Goal: Task Accomplishment & Management: Manage account settings

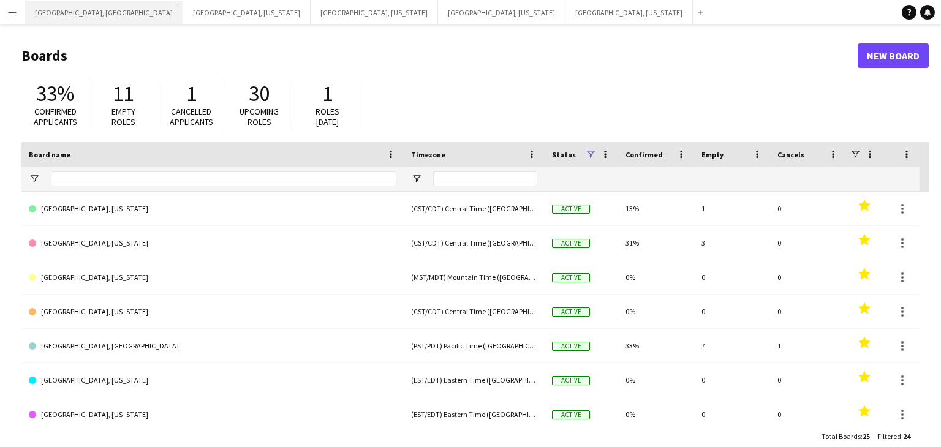
click at [52, 1] on button "[GEOGRAPHIC_DATA], [GEOGRAPHIC_DATA] Close" at bounding box center [104, 13] width 158 height 24
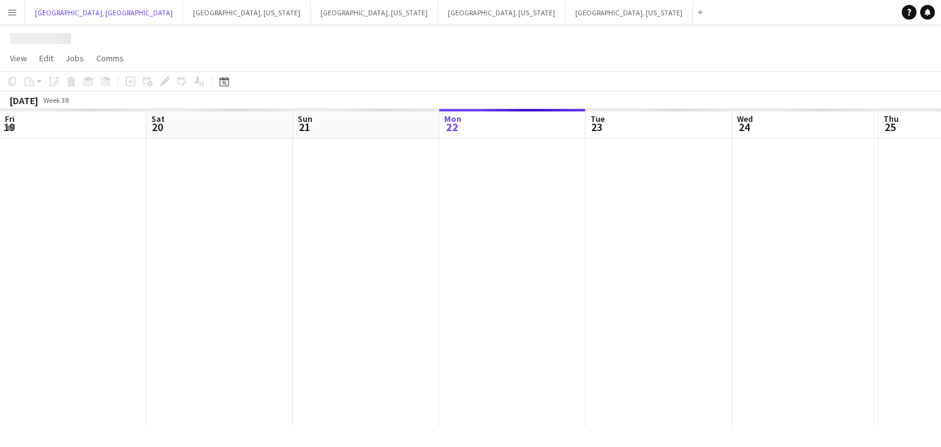
scroll to position [0, 293]
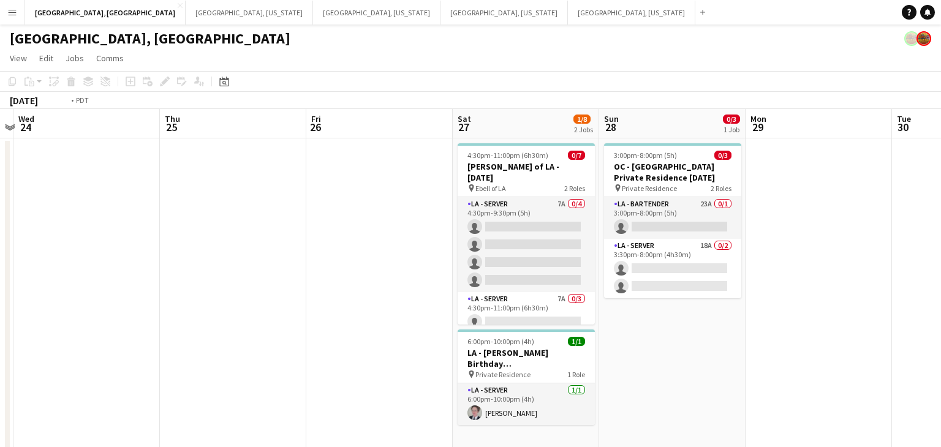
drag, startPoint x: 438, startPoint y: 246, endPoint x: 421, endPoint y: 235, distance: 20.1
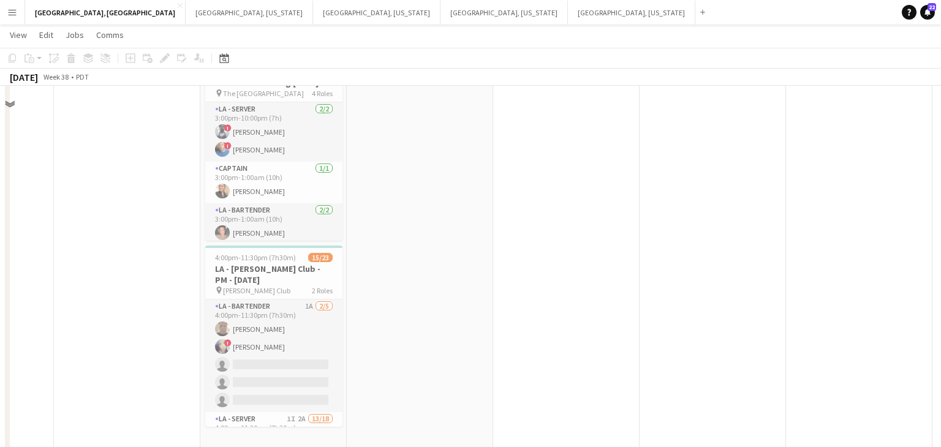
scroll to position [464, 0]
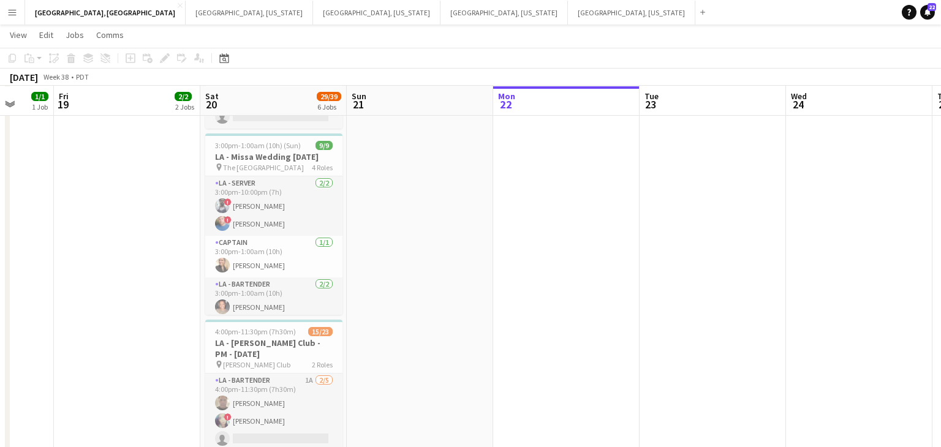
click at [1, 14] on button "Menu" at bounding box center [12, 12] width 25 height 25
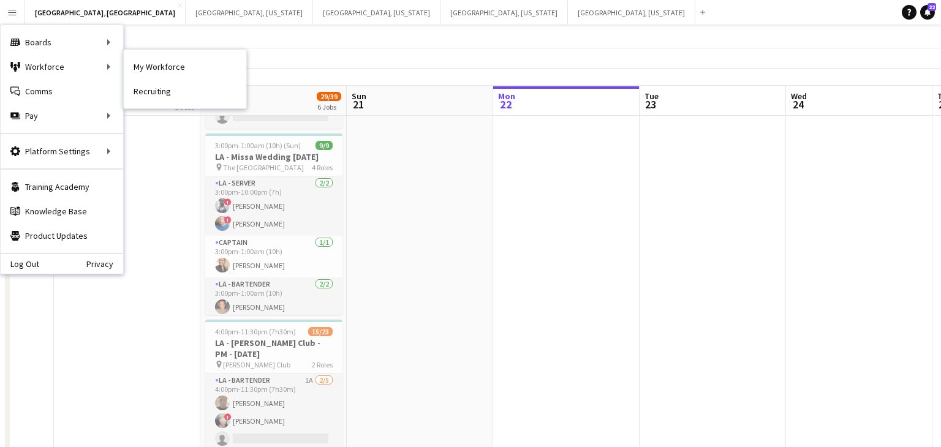
click at [154, 67] on link "My Workforce" at bounding box center [185, 67] width 123 height 25
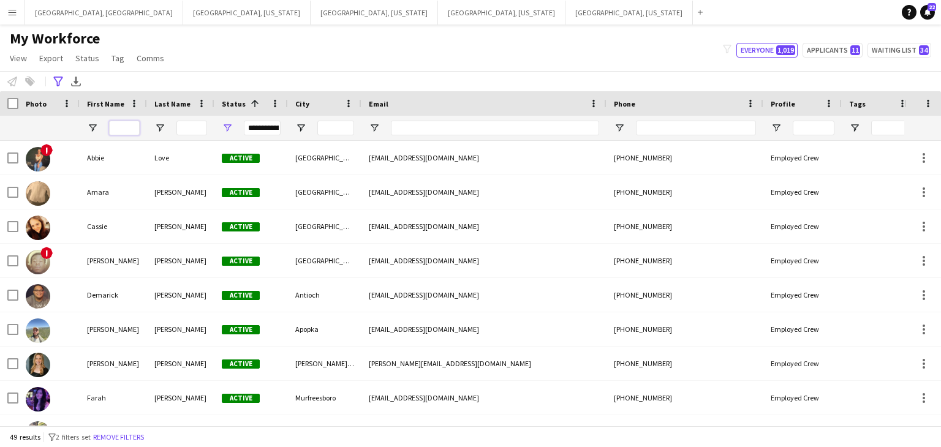
click at [116, 126] on input "First Name Filter Input" at bounding box center [124, 128] width 31 height 15
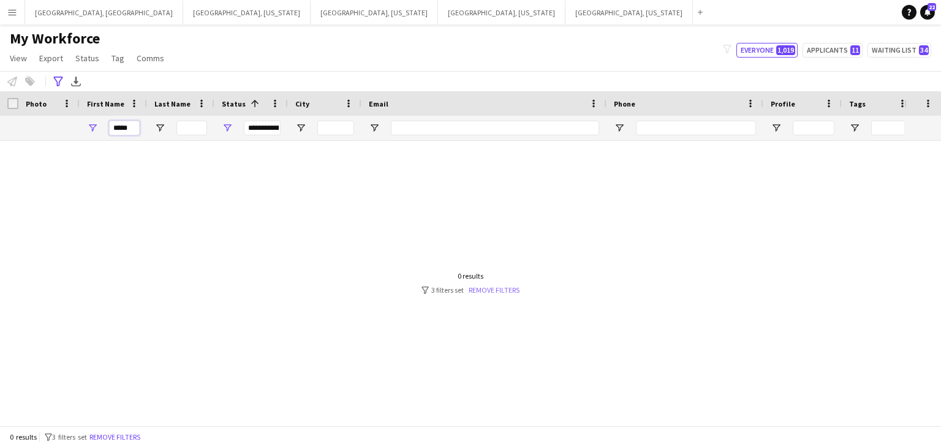
type input "*****"
click at [492, 289] on link "Remove filters" at bounding box center [494, 290] width 51 height 9
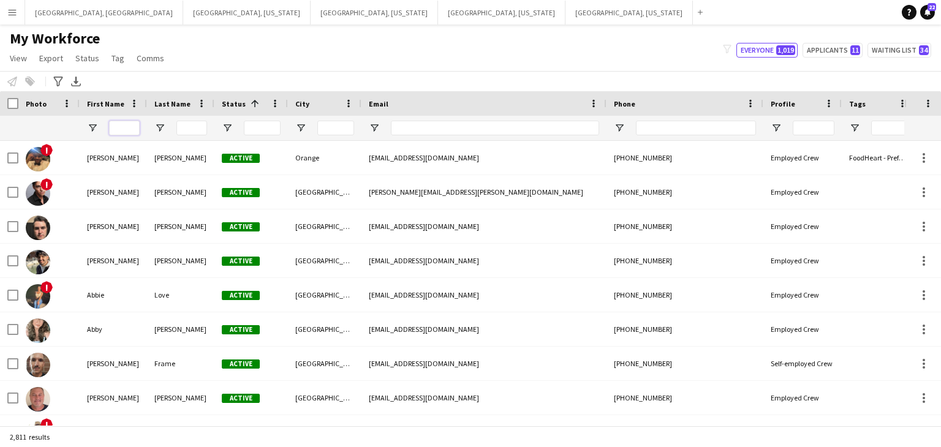
click at [127, 131] on input "First Name Filter Input" at bounding box center [124, 128] width 31 height 15
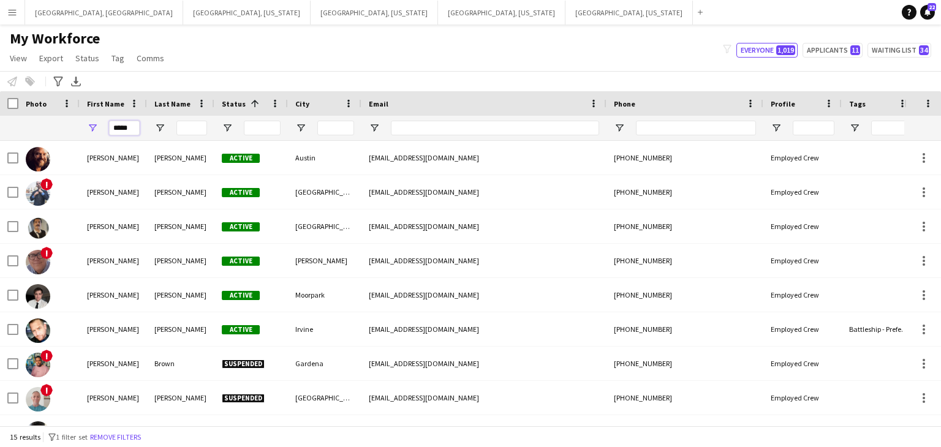
type input "*****"
click at [189, 131] on input "Last Name Filter Input" at bounding box center [192, 128] width 31 height 15
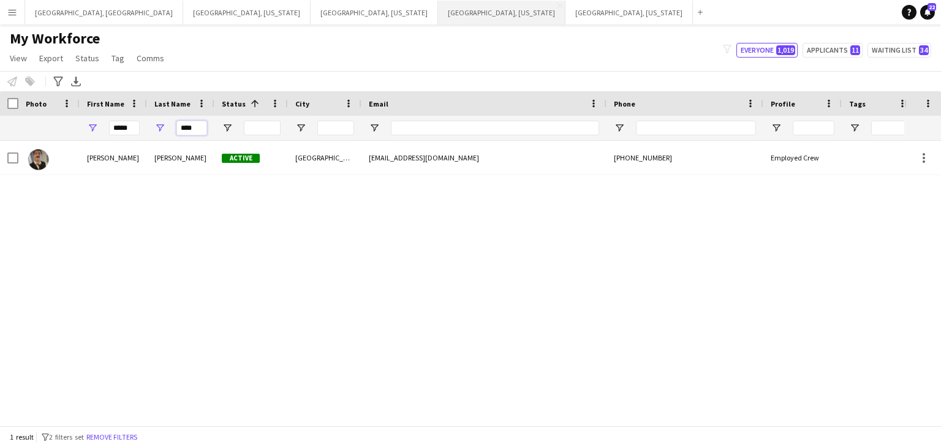
type input "****"
click at [55, 13] on button "[GEOGRAPHIC_DATA], [GEOGRAPHIC_DATA] Close" at bounding box center [104, 13] width 158 height 24
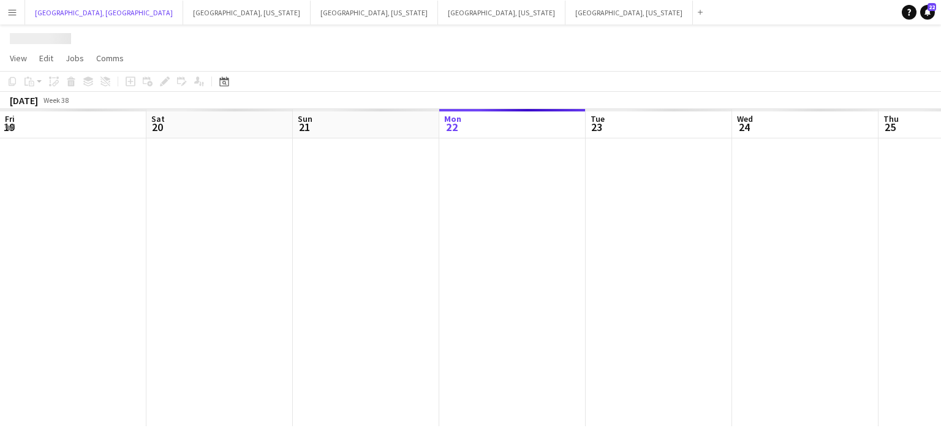
scroll to position [0, 293]
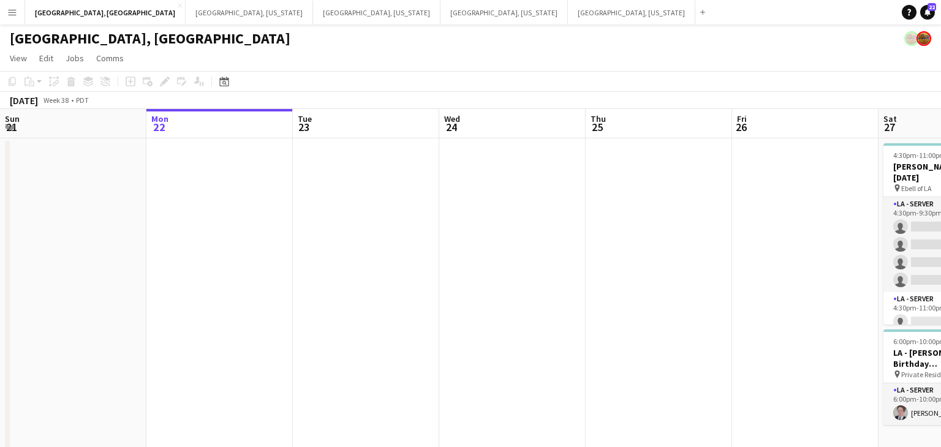
drag, startPoint x: 560, startPoint y: 253, endPoint x: 596, endPoint y: 246, distance: 37.4
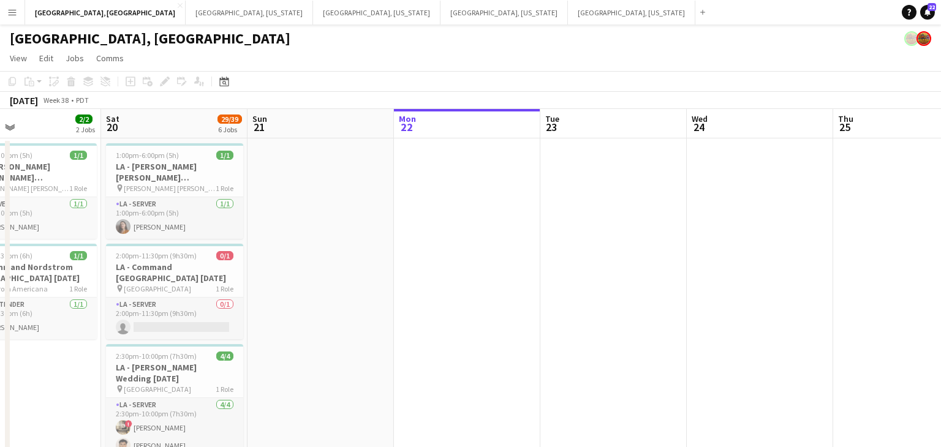
drag, startPoint x: 431, startPoint y: 263, endPoint x: 578, endPoint y: 242, distance: 148.6
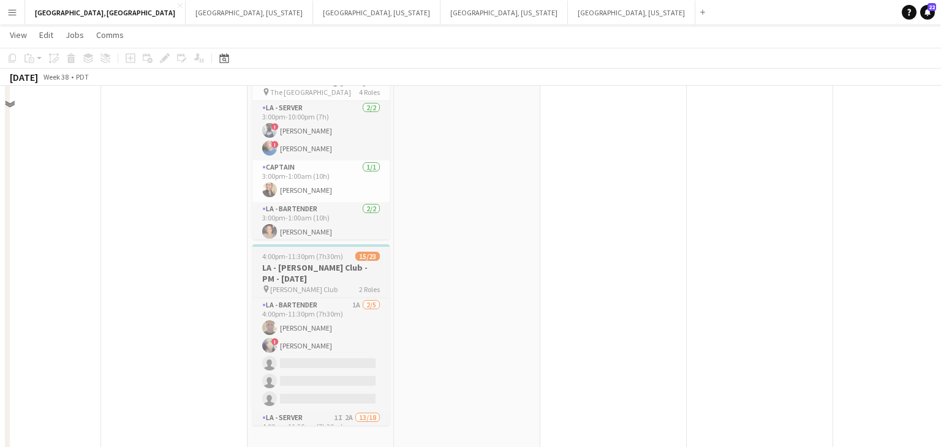
scroll to position [546, 0]
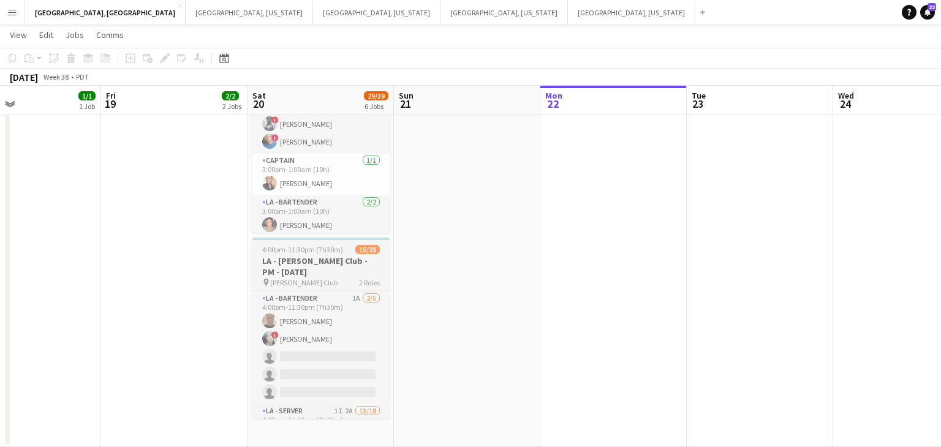
click at [328, 262] on h3 "LA - [PERSON_NAME] Club - PM - [DATE]" at bounding box center [321, 267] width 137 height 22
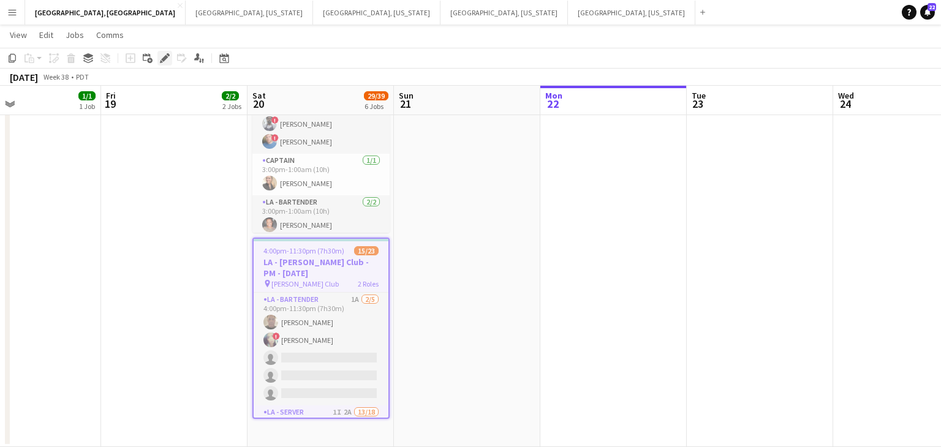
click at [165, 58] on icon at bounding box center [164, 58] width 7 height 7
type input "**********"
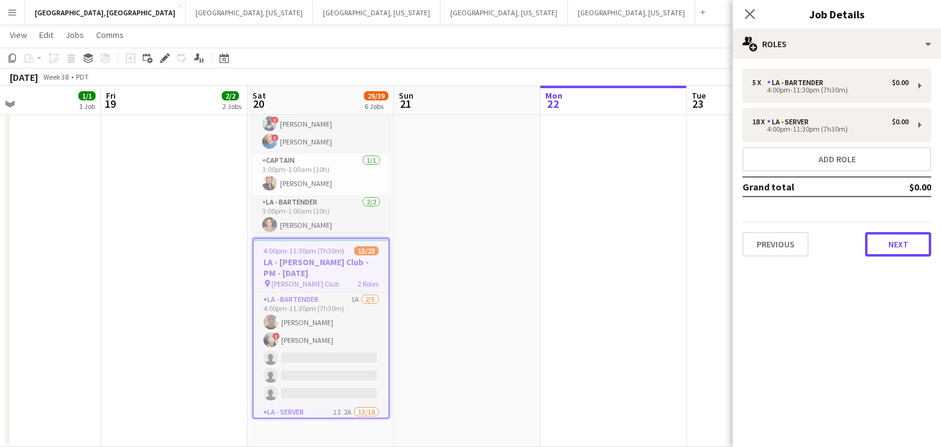
click at [892, 248] on button "Next" at bounding box center [898, 244] width 66 height 25
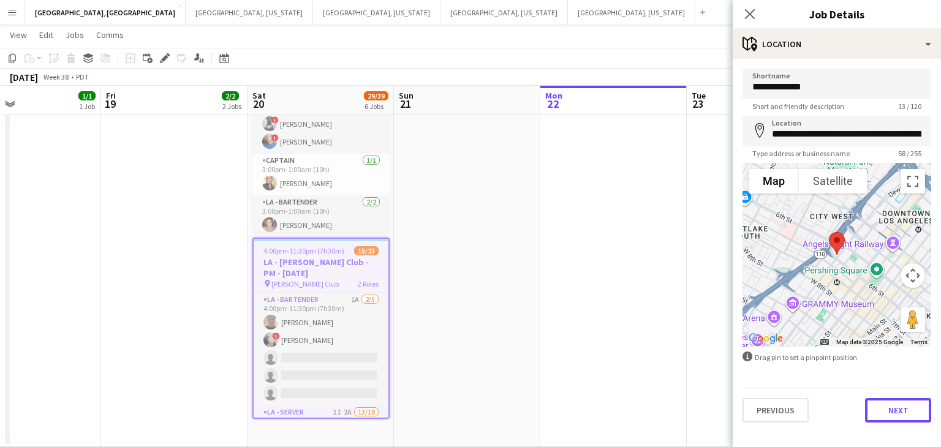
drag, startPoint x: 892, startPoint y: 416, endPoint x: 865, endPoint y: 288, distance: 130.9
click at [892, 416] on button "Next" at bounding box center [898, 410] width 66 height 25
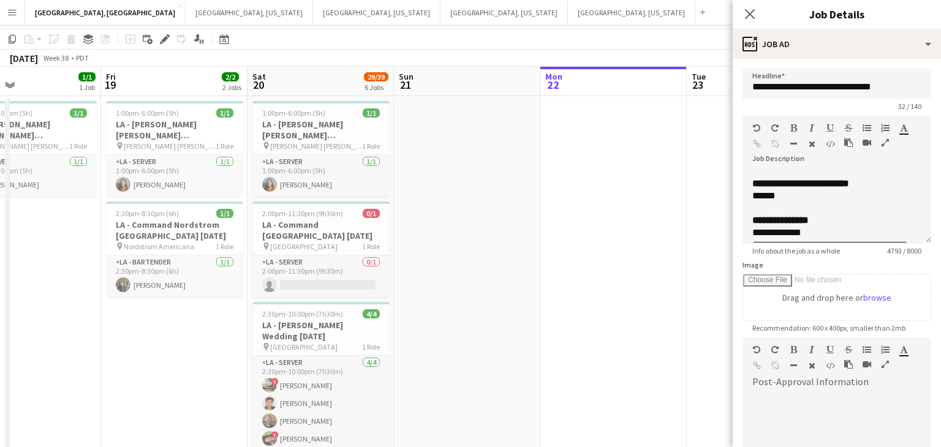
scroll to position [0, 0]
